Goal: Task Accomplishment & Management: Use online tool/utility

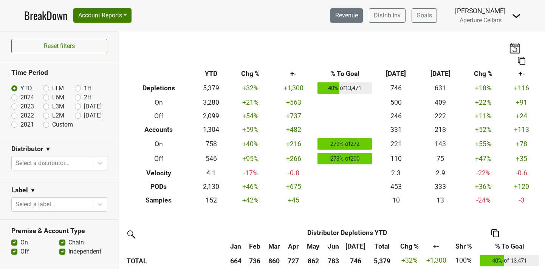
click at [353, 14] on link "Revenue" at bounding box center [346, 15] width 32 height 14
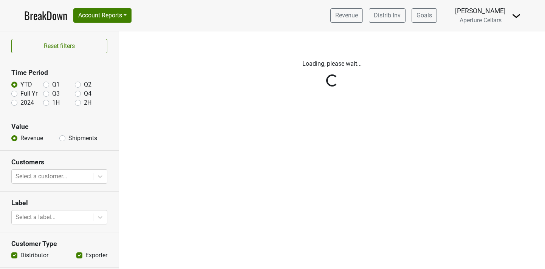
click at [62, 139] on div "Reset filters Time Period YTD Q1 Q2 Full Yr Q3 Q4 2024 1H 2H Value Revenue Ship…" at bounding box center [59, 150] width 119 height 238
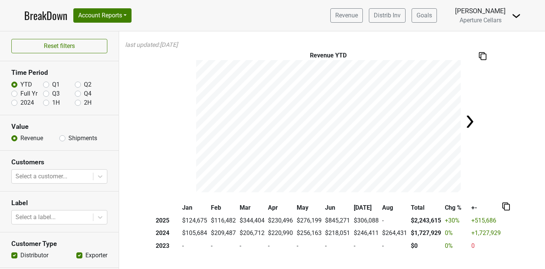
click at [68, 138] on label "Shipments" at bounding box center [82, 138] width 29 height 9
click at [63, 138] on input "Shipments" at bounding box center [62, 138] width 6 height 8
radio input "true"
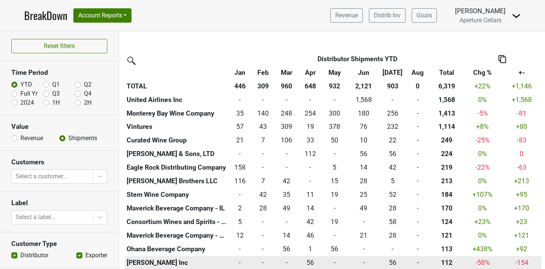
scroll to position [207, 0]
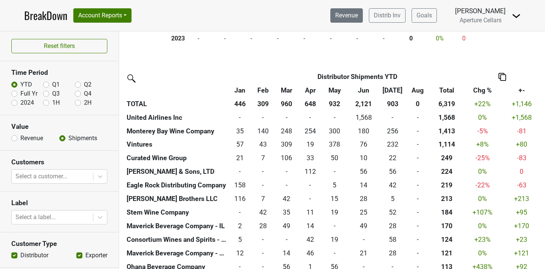
click at [352, 17] on link "Revenue" at bounding box center [346, 15] width 32 height 14
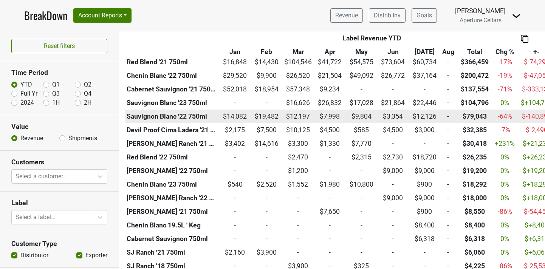
scroll to position [878, 0]
